Goal: Task Accomplishment & Management: Manage account settings

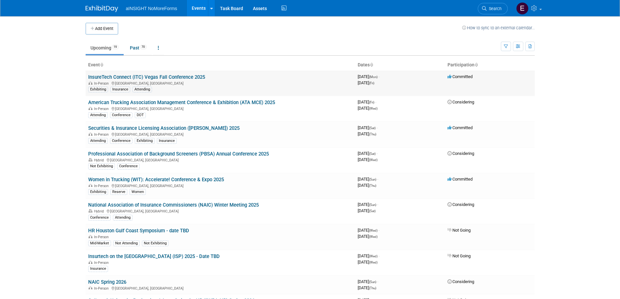
click at [160, 80] on link "InsureTech Connect (ITC) Vegas Fall Conference 2025" at bounding box center [146, 77] width 117 height 6
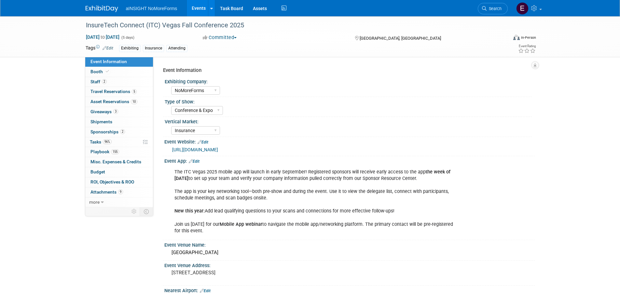
select select "NoMoreForms"
select select "Conference & Expo"
select select "Insurance"
select select "Full Access"
select select "No"
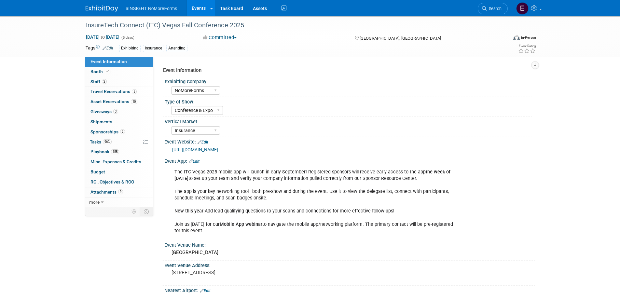
select select "Yes"
select select "No"
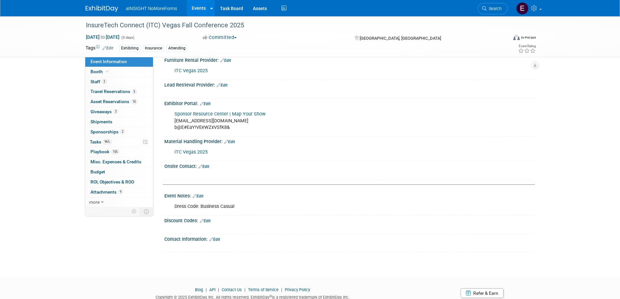
scroll to position [1129, 0]
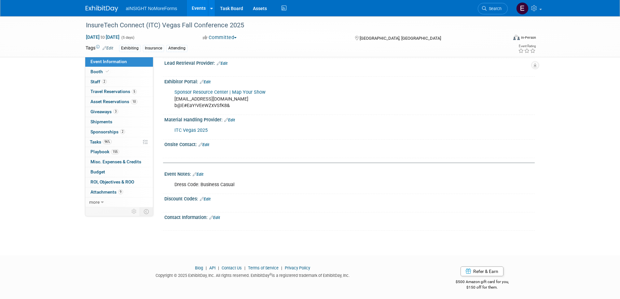
drag, startPoint x: 211, startPoint y: 217, endPoint x: 383, endPoint y: 165, distance: 179.3
click at [113, 71] on link "Booth" at bounding box center [119, 72] width 68 height 10
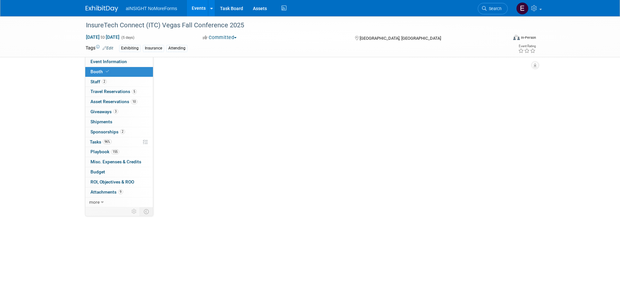
select select "NoMoreForms"
select select "AE Enterprise Insurance"
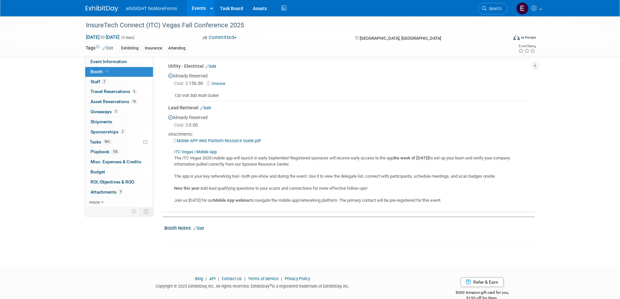
scroll to position [461, 0]
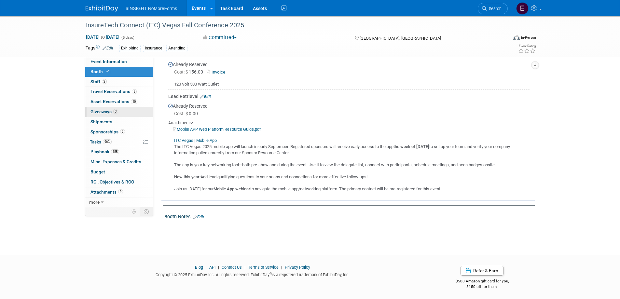
click at [97, 112] on span "Giveaways 3" at bounding box center [105, 111] width 28 height 5
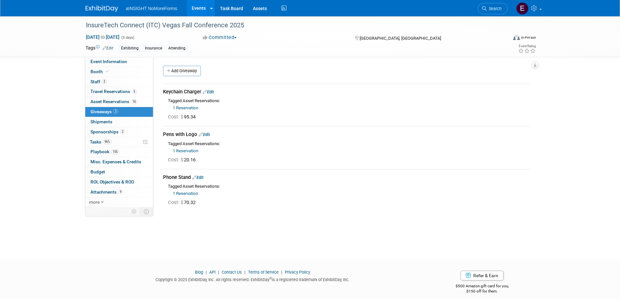
click at [192, 194] on link "1 Reservation" at bounding box center [185, 193] width 25 height 5
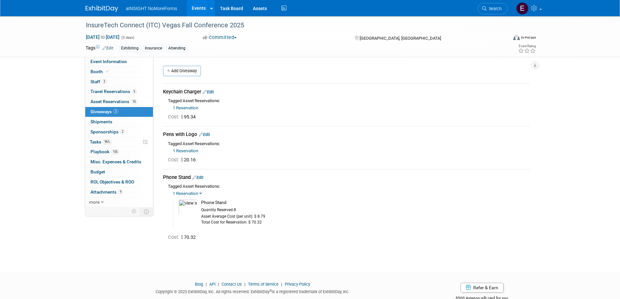
click at [182, 149] on link "1 Reservation" at bounding box center [185, 151] width 25 height 5
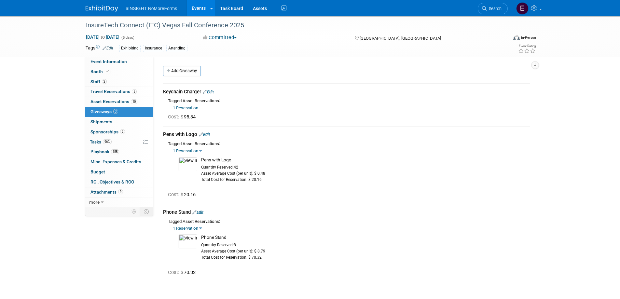
click at [189, 109] on link "1 Reservation" at bounding box center [185, 108] width 25 height 5
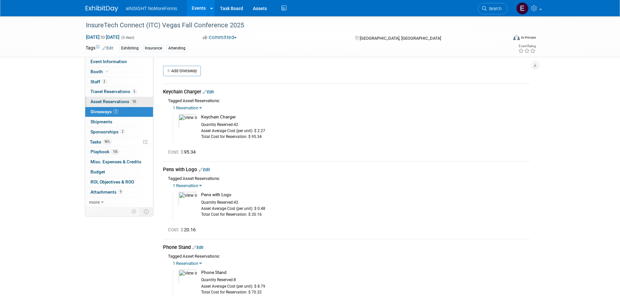
click at [101, 100] on span "Asset Reservations 10" at bounding box center [114, 101] width 47 height 5
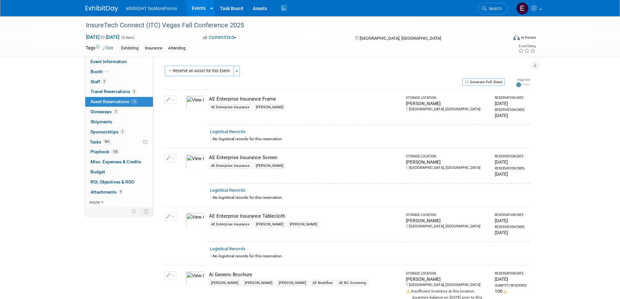
click at [172, 102] on button "button" at bounding box center [170, 100] width 12 height 8
click at [191, 113] on button "Change Reservation" at bounding box center [195, 110] width 55 height 9
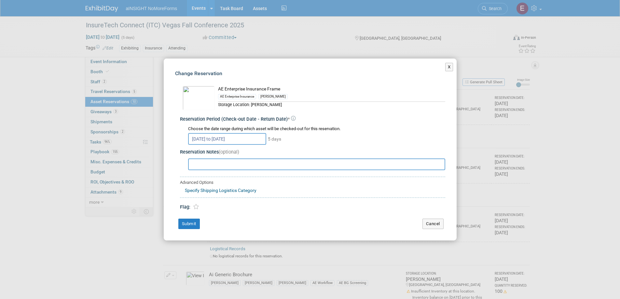
click at [236, 164] on input "text" at bounding box center [316, 165] width 257 height 12
type input "25"
click at [429, 227] on button "Cancel" at bounding box center [433, 224] width 21 height 10
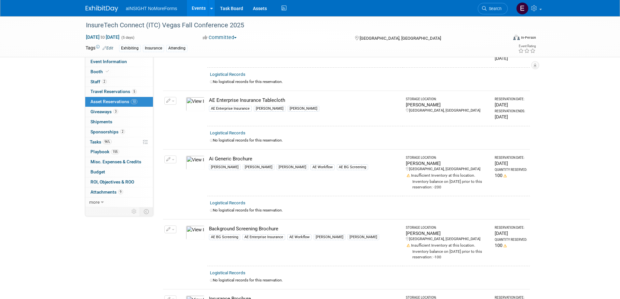
scroll to position [130, 0]
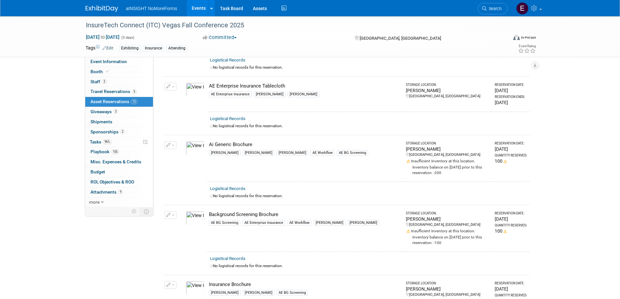
click at [172, 145] on span "button" at bounding box center [173, 145] width 3 height 1
click at [180, 154] on button "Change Reservation" at bounding box center [195, 155] width 55 height 9
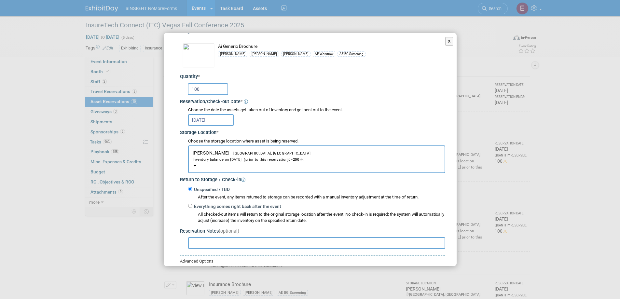
scroll to position [33, 0]
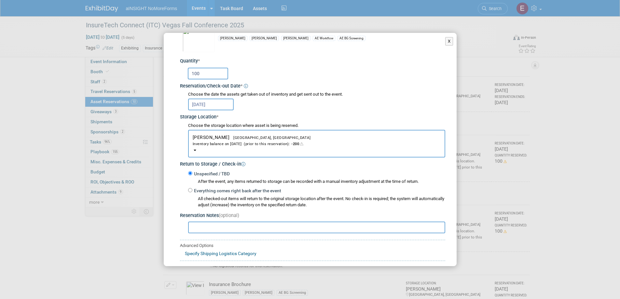
click at [207, 76] on input "100" at bounding box center [208, 74] width 40 height 12
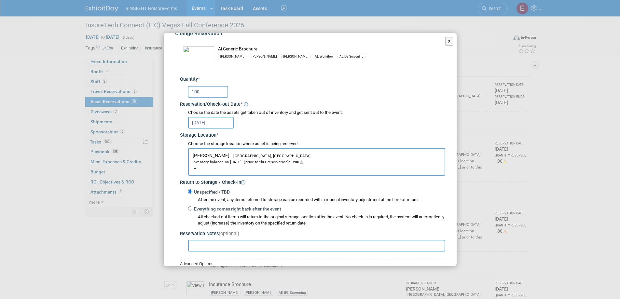
scroll to position [0, 0]
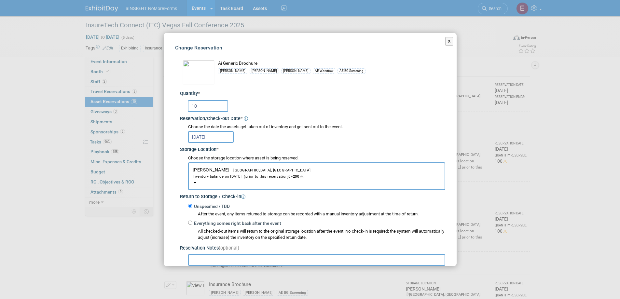
type input "1"
click at [81, 251] on div "X Change Reservation * * *" at bounding box center [310, 149] width 620 height 299
click at [204, 104] on input "text" at bounding box center [208, 106] width 40 height 12
type input "20"
click at [241, 93] on div "Quantity *" at bounding box center [312, 94] width 265 height 7
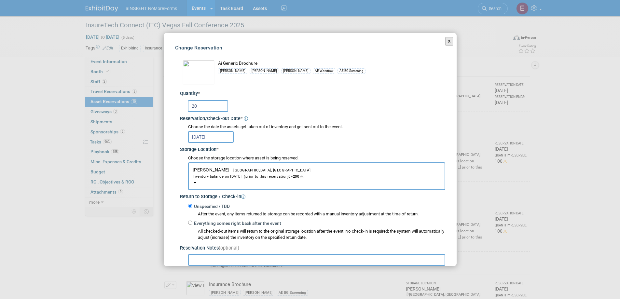
click at [446, 44] on button "X" at bounding box center [450, 41] width 8 height 8
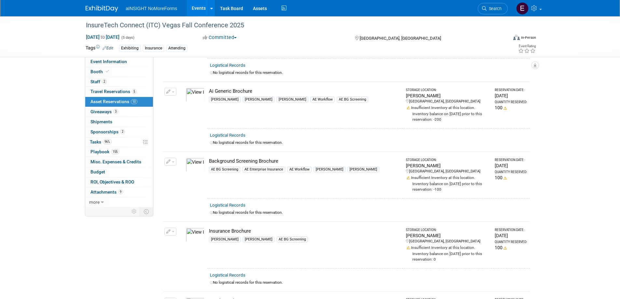
scroll to position [195, 0]
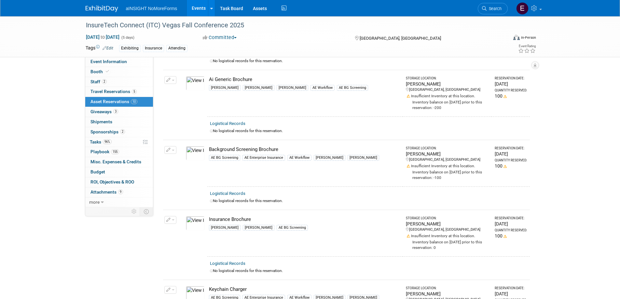
click at [166, 220] on icon "button" at bounding box center [168, 220] width 5 height 4
click at [187, 229] on button "Change Reservation" at bounding box center [195, 230] width 55 height 9
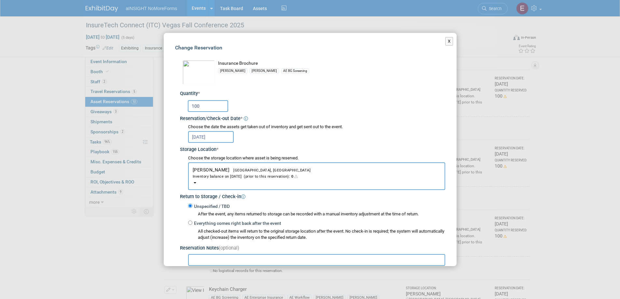
drag, startPoint x: 210, startPoint y: 105, endPoint x: 150, endPoint y: 103, distance: 60.6
click at [150, 103] on div "X Change Reservation * * *" at bounding box center [310, 149] width 620 height 299
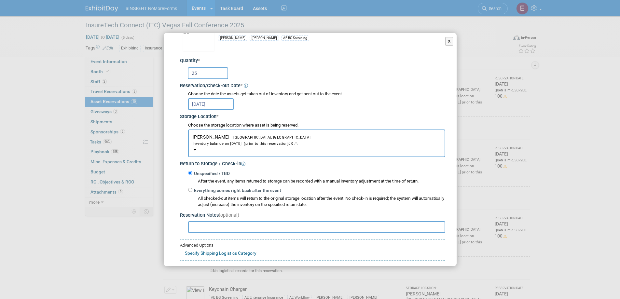
scroll to position [70, 0]
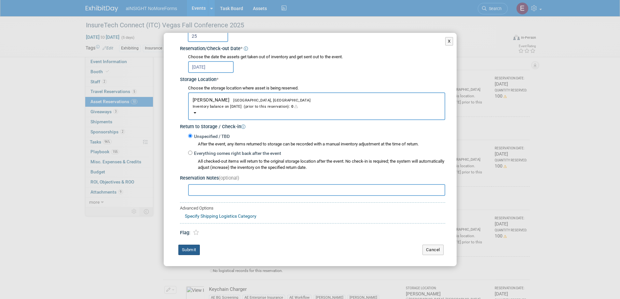
type input "25"
click at [193, 247] on button "Submit" at bounding box center [188, 250] width 21 height 10
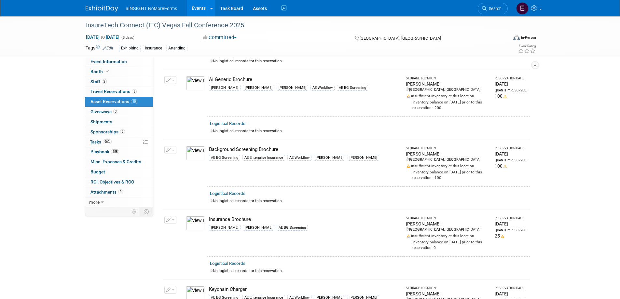
click at [197, 153] on img at bounding box center [195, 153] width 19 height 14
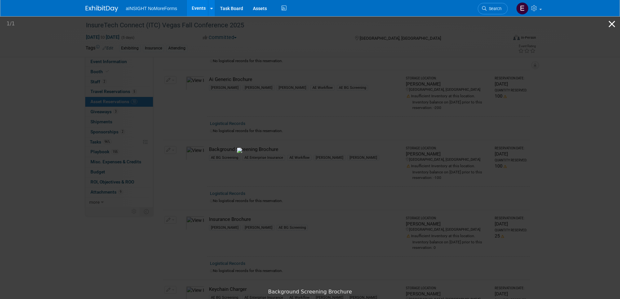
click at [608, 24] on button "Close gallery" at bounding box center [612, 23] width 16 height 15
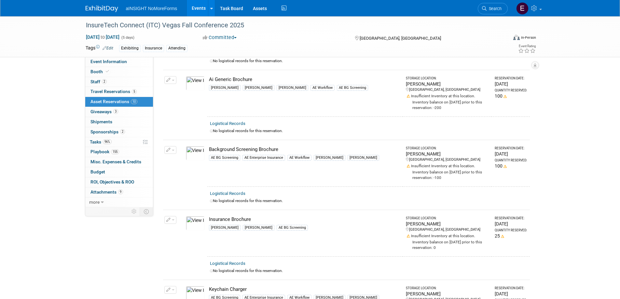
click at [170, 149] on icon "button" at bounding box center [168, 150] width 5 height 4
click at [178, 158] on button "Change Reservation" at bounding box center [195, 160] width 55 height 9
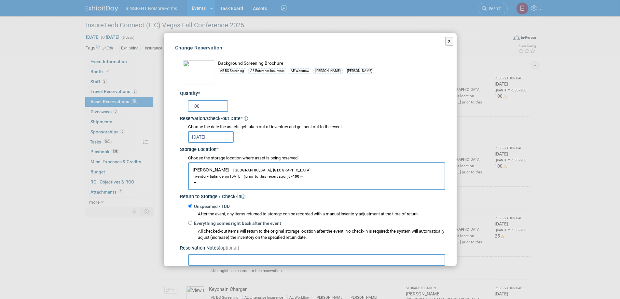
click at [205, 106] on input "100" at bounding box center [208, 106] width 40 height 12
type input "1"
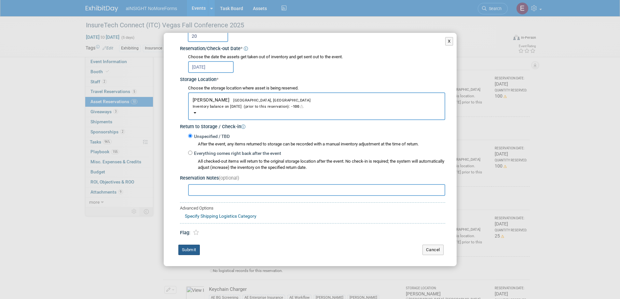
type input "20"
click at [191, 251] on button "Submit" at bounding box center [188, 250] width 21 height 10
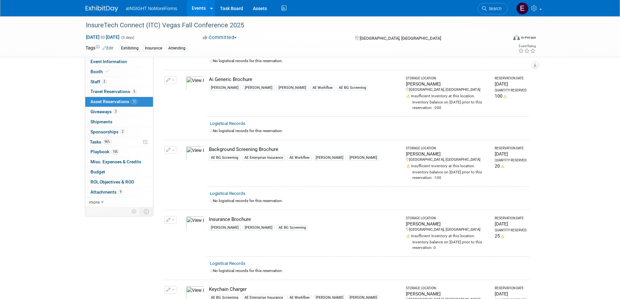
click at [170, 219] on icon "button" at bounding box center [168, 220] width 5 height 4
click at [177, 226] on button "Change Reservation" at bounding box center [195, 230] width 55 height 9
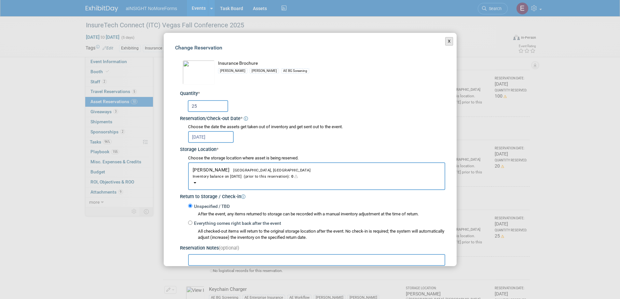
click at [446, 39] on button "X" at bounding box center [450, 41] width 8 height 8
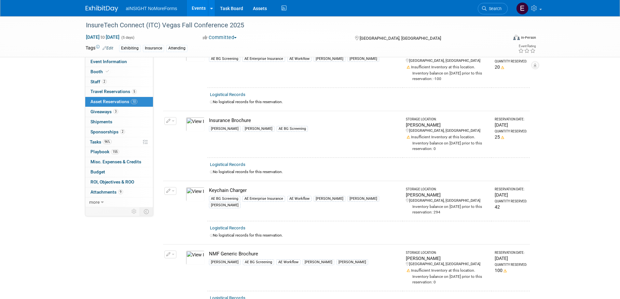
scroll to position [391, 0]
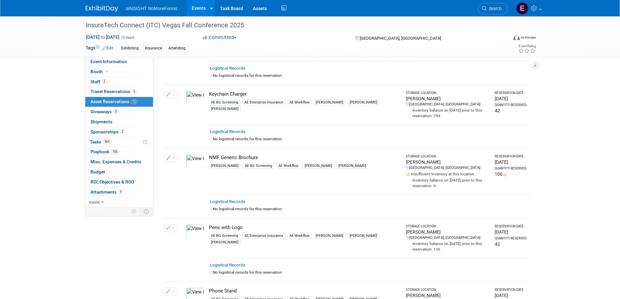
click at [168, 156] on icon "button" at bounding box center [168, 158] width 5 height 4
click at [190, 165] on button "Change Reservation" at bounding box center [195, 168] width 55 height 9
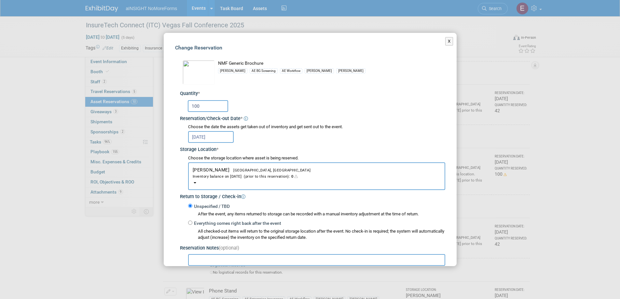
click at [213, 108] on input "100" at bounding box center [208, 106] width 40 height 12
drag, startPoint x: 213, startPoint y: 108, endPoint x: 160, endPoint y: 107, distance: 52.4
click at [171, 107] on div "Change Reservation NMF Generic Brochure [PERSON_NAME] *" at bounding box center [310, 185] width 293 height 304
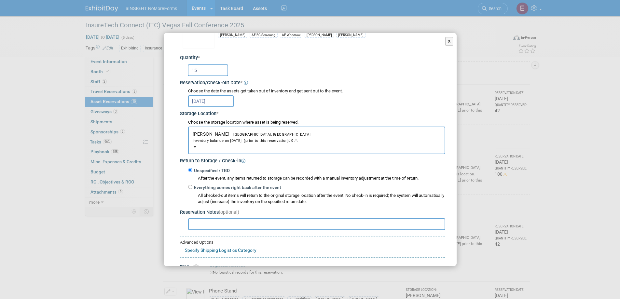
scroll to position [70, 0]
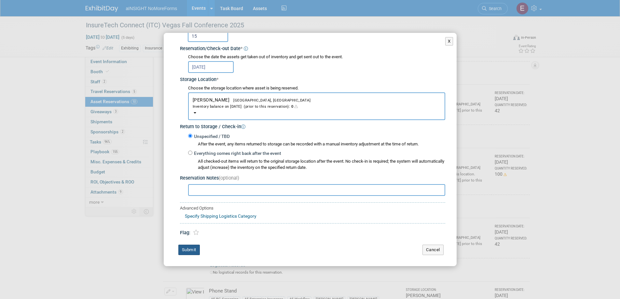
type input "15"
click at [190, 253] on button "Submit" at bounding box center [188, 250] width 21 height 10
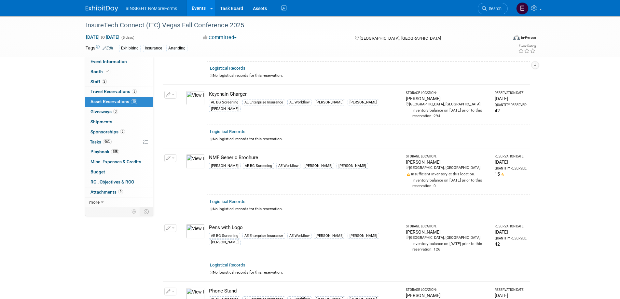
click at [198, 160] on img at bounding box center [195, 161] width 19 height 14
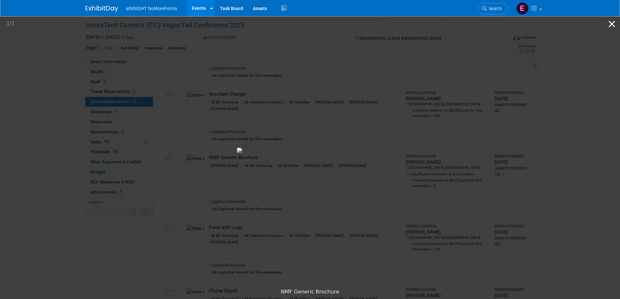
click at [612, 25] on button "Close gallery" at bounding box center [612, 23] width 16 height 15
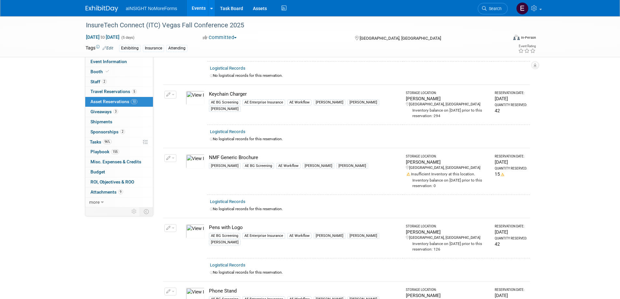
click at [170, 159] on button "button" at bounding box center [170, 158] width 12 height 8
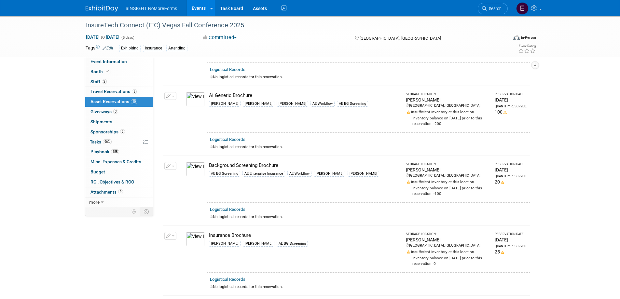
scroll to position [163, 0]
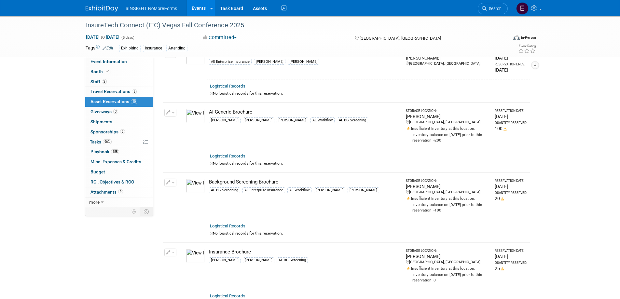
click at [171, 112] on button "button" at bounding box center [170, 113] width 12 height 8
click at [190, 119] on button "Change Reservation" at bounding box center [195, 123] width 55 height 9
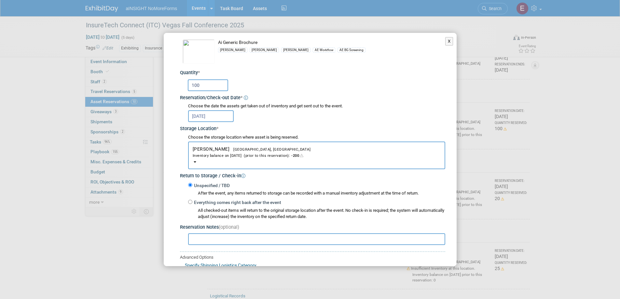
scroll to position [33, 0]
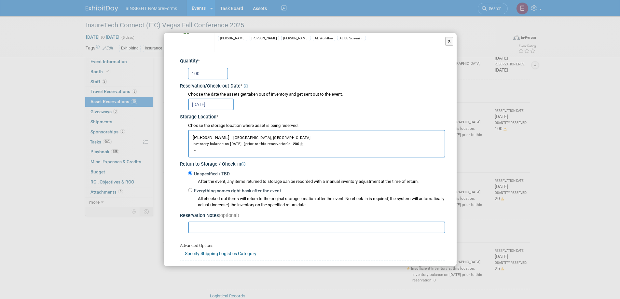
click at [204, 228] on input "text" at bounding box center [316, 228] width 257 height 12
click at [446, 42] on button "X" at bounding box center [450, 41] width 8 height 8
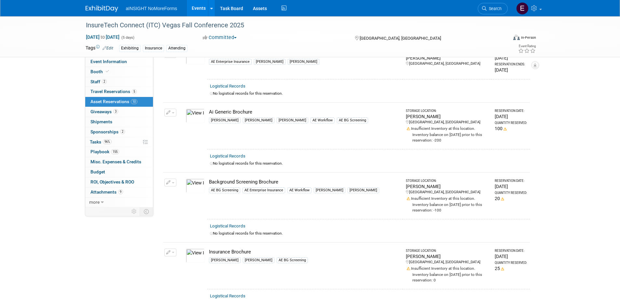
drag, startPoint x: 276, startPoint y: 108, endPoint x: 169, endPoint y: 112, distance: 107.9
click at [169, 112] on icon "button" at bounding box center [168, 113] width 5 height 4
click at [178, 122] on button "Change Reservation" at bounding box center [195, 123] width 55 height 9
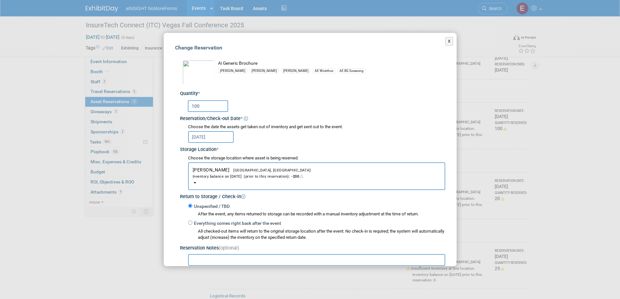
click at [201, 112] on input "100" at bounding box center [208, 106] width 40 height 12
type input "1"
type input "0"
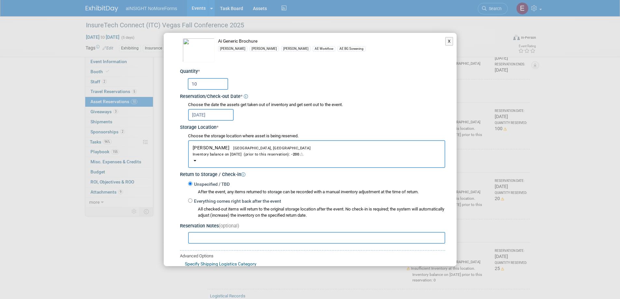
scroll to position [65, 0]
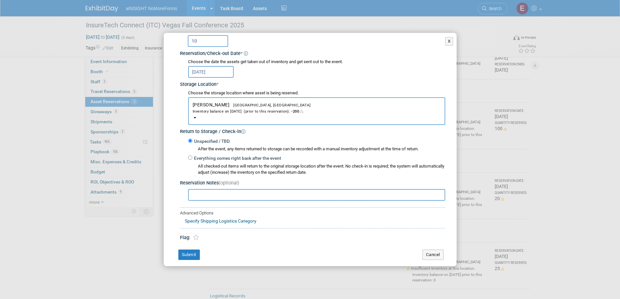
type input "10"
click at [228, 192] on input "text" at bounding box center [316, 195] width 257 height 12
type input "10 DOT, 10 DT/DQ, 15 automate anything, 25 insurance, 20 BGS"
click at [190, 253] on button "Submit" at bounding box center [188, 255] width 21 height 10
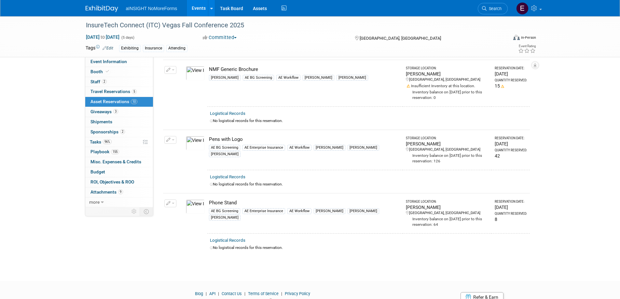
scroll to position [503, 0]
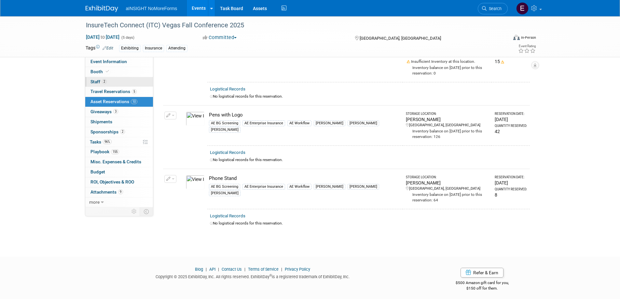
click at [102, 80] on span "2" at bounding box center [104, 81] width 5 height 5
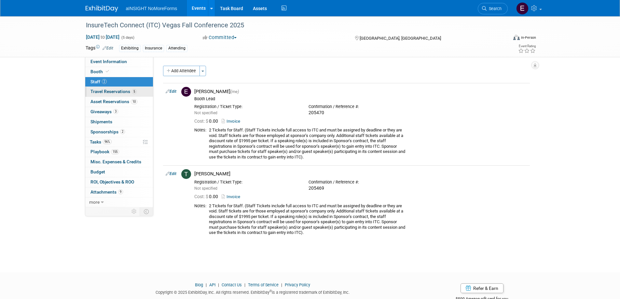
click at [102, 93] on span "Travel Reservations 5" at bounding box center [114, 91] width 46 height 5
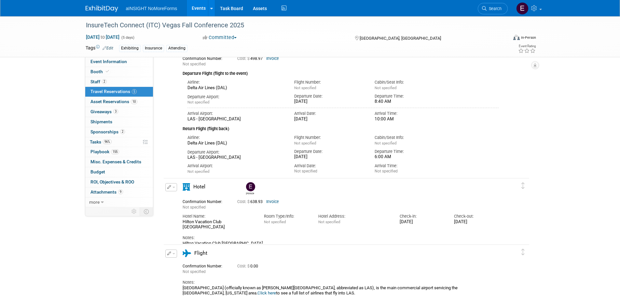
scroll to position [326, 0]
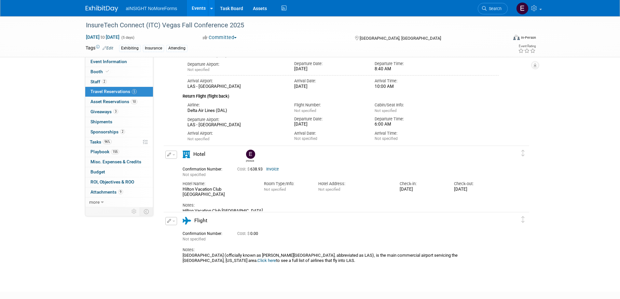
click at [271, 170] on link "Invoice" at bounding box center [272, 169] width 13 height 5
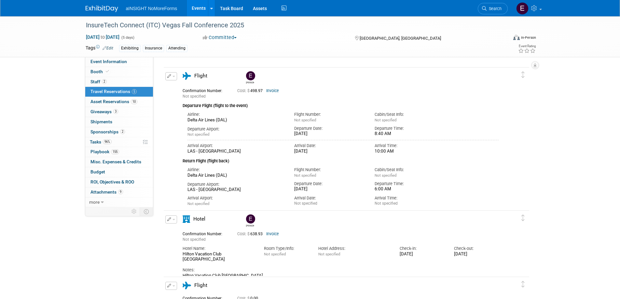
scroll to position [261, 0]
click at [101, 182] on span "ROI, Objectives & ROO 0" at bounding box center [113, 181] width 44 height 5
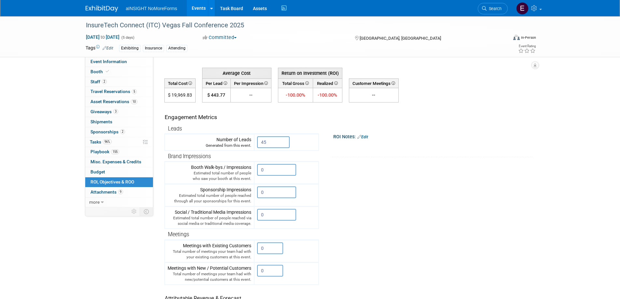
scroll to position [33, 0]
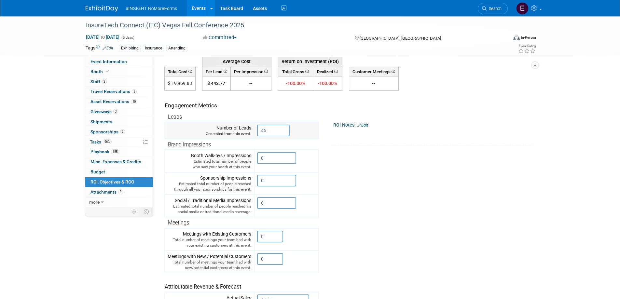
drag, startPoint x: 273, startPoint y: 129, endPoint x: 258, endPoint y: 129, distance: 15.0
click at [258, 129] on input "45" at bounding box center [273, 131] width 33 height 12
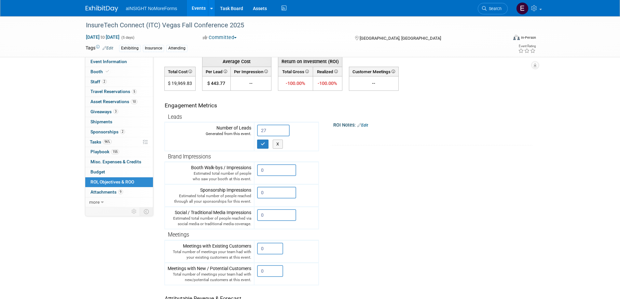
type input "27"
click at [370, 122] on div "ROI Notes: Edit" at bounding box center [433, 124] width 200 height 8
click at [368, 127] on link "Edit" at bounding box center [363, 125] width 11 height 5
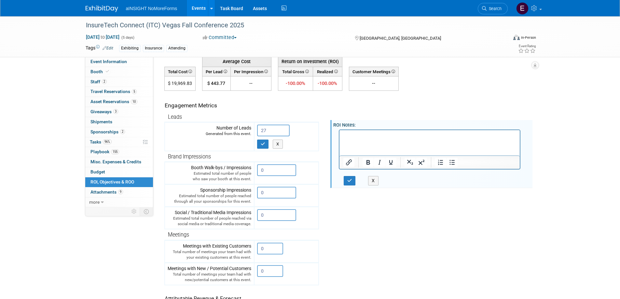
scroll to position [0, 0]
click at [405, 135] on p "27 new leads from the app list of carriers" at bounding box center [429, 136] width 173 height 7
click at [438, 135] on p "27 new leads from the app list of carriers" at bounding box center [429, 136] width 173 height 7
click at [410, 135] on p "27 new leads from the app list of carriers" at bounding box center [429, 136] width 173 height 7
click at [348, 183] on button "button" at bounding box center [350, 180] width 12 height 9
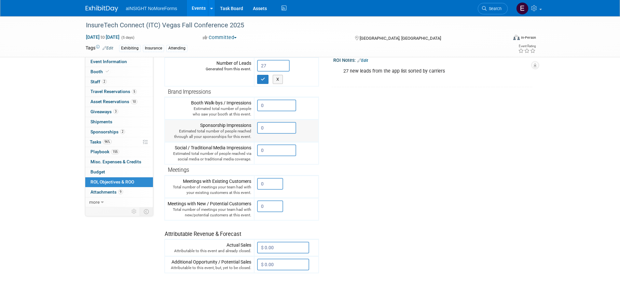
scroll to position [98, 0]
click at [101, 191] on span "Attachments 9" at bounding box center [107, 192] width 33 height 5
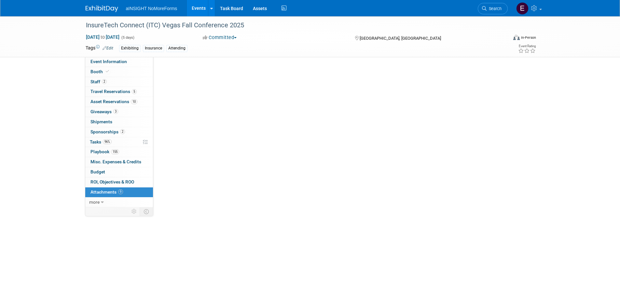
scroll to position [0, 0]
